Goal: Transaction & Acquisition: Purchase product/service

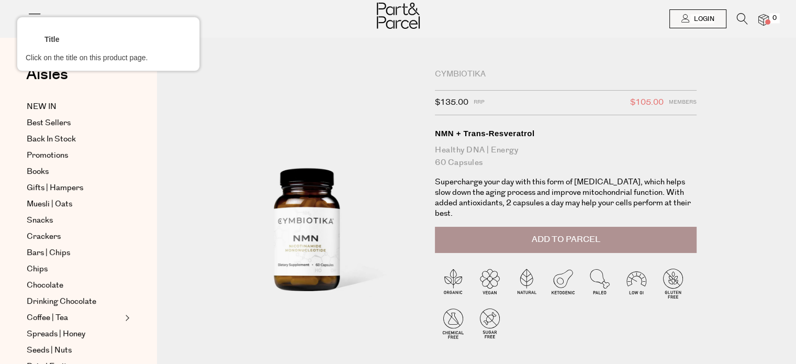
drag, startPoint x: 488, startPoint y: 131, endPoint x: 446, endPoint y: 138, distance: 42.4
click at [488, 132] on div at bounding box center [566, 133] width 264 height 13
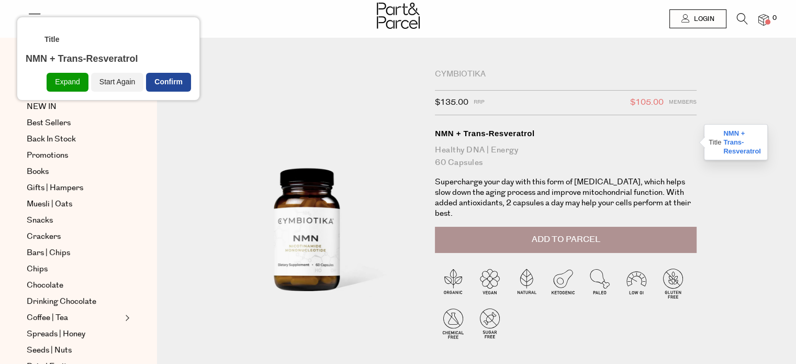
click at [172, 83] on div "Confirm" at bounding box center [168, 82] width 45 height 19
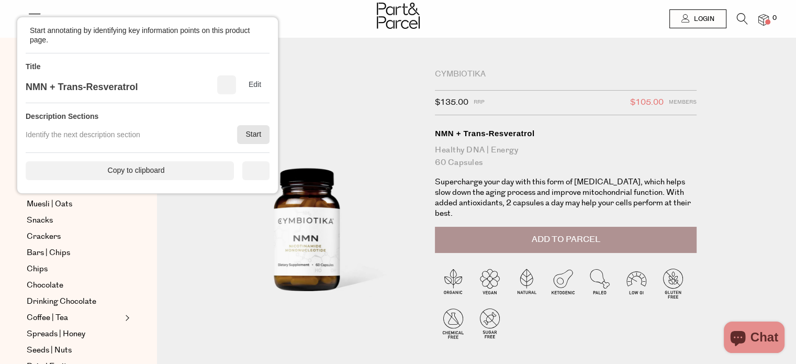
click at [251, 137] on div "Start" at bounding box center [253, 134] width 32 height 19
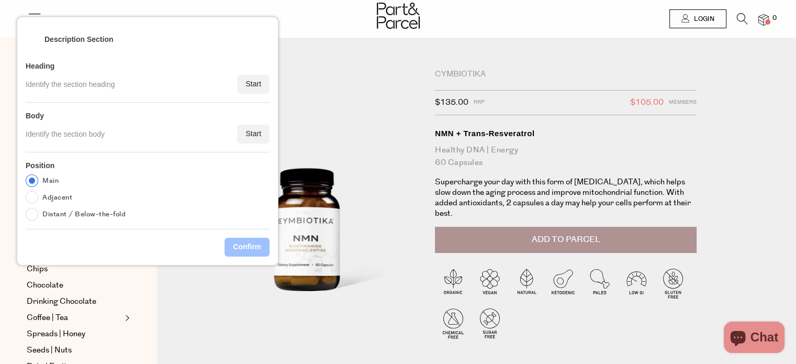
click at [251, 128] on div "Start" at bounding box center [253, 134] width 32 height 19
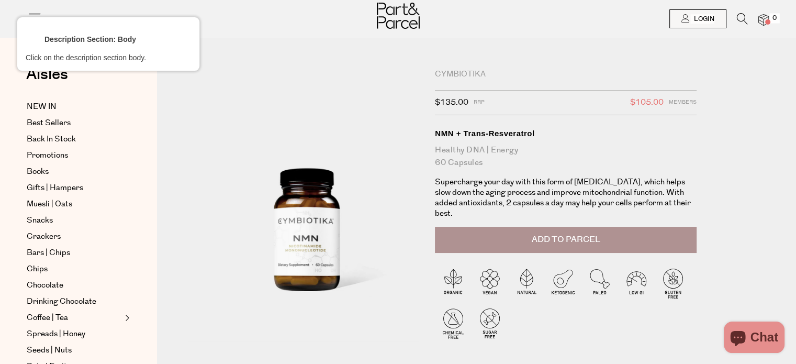
click at [512, 192] on div at bounding box center [566, 192] width 264 height 33
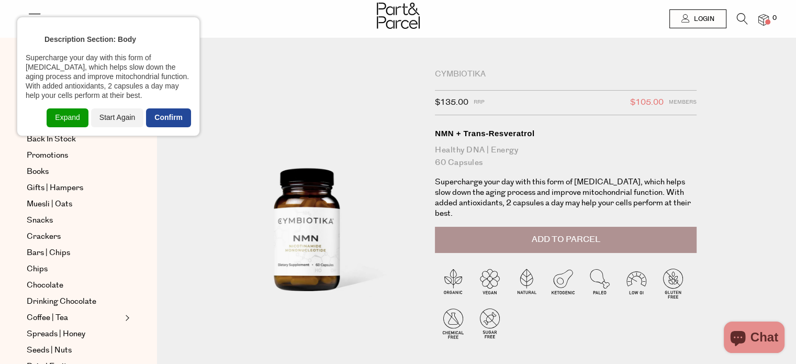
click at [174, 116] on div "Confirm" at bounding box center [168, 117] width 45 height 19
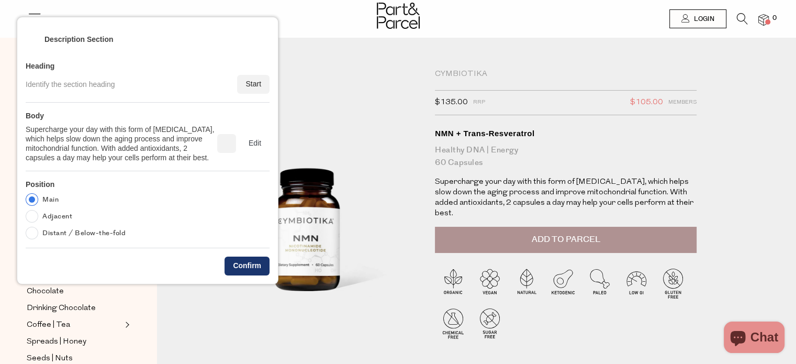
click at [250, 263] on div "Confirm" at bounding box center [247, 265] width 45 height 19
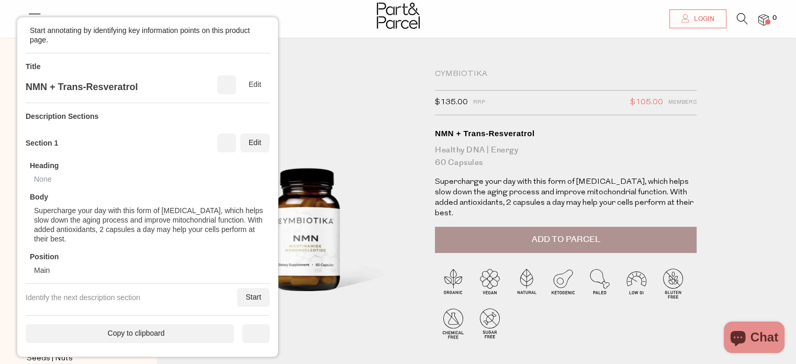
scroll to position [157, 0]
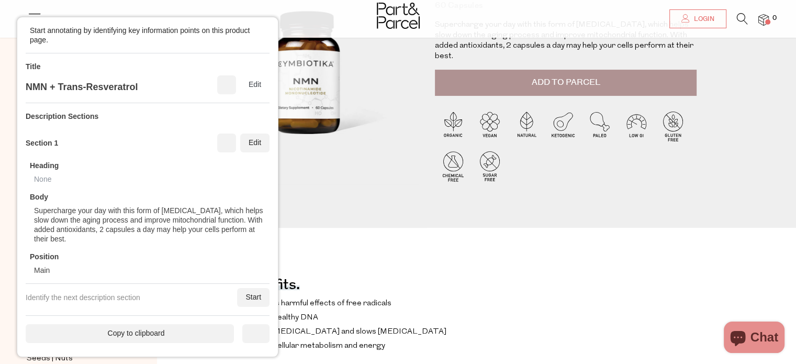
click at [255, 295] on div "Start" at bounding box center [253, 297] width 32 height 19
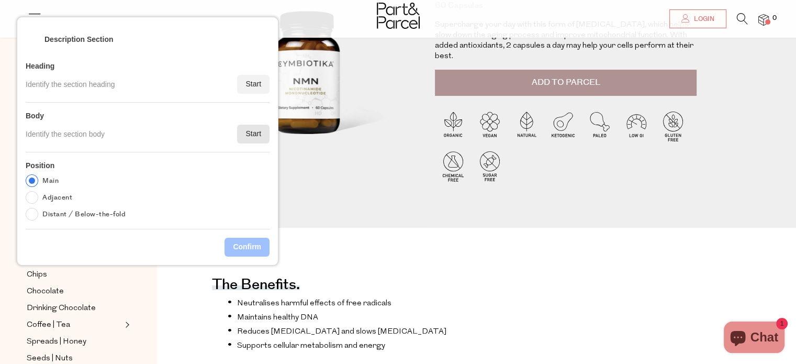
click at [253, 131] on div "Start" at bounding box center [253, 134] width 32 height 19
